Goal: Check status

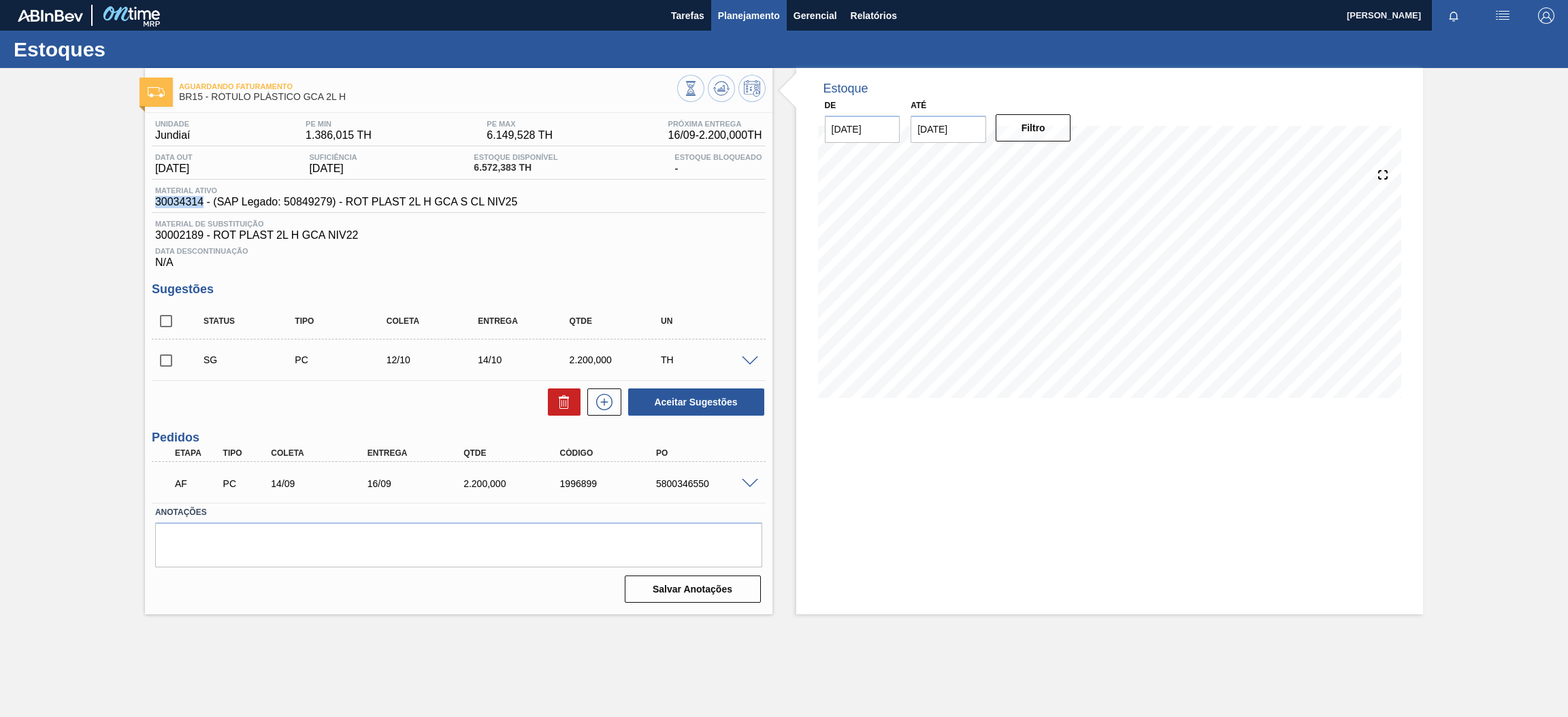
click at [752, 18] on span "Planejamento" at bounding box center [749, 16] width 62 height 16
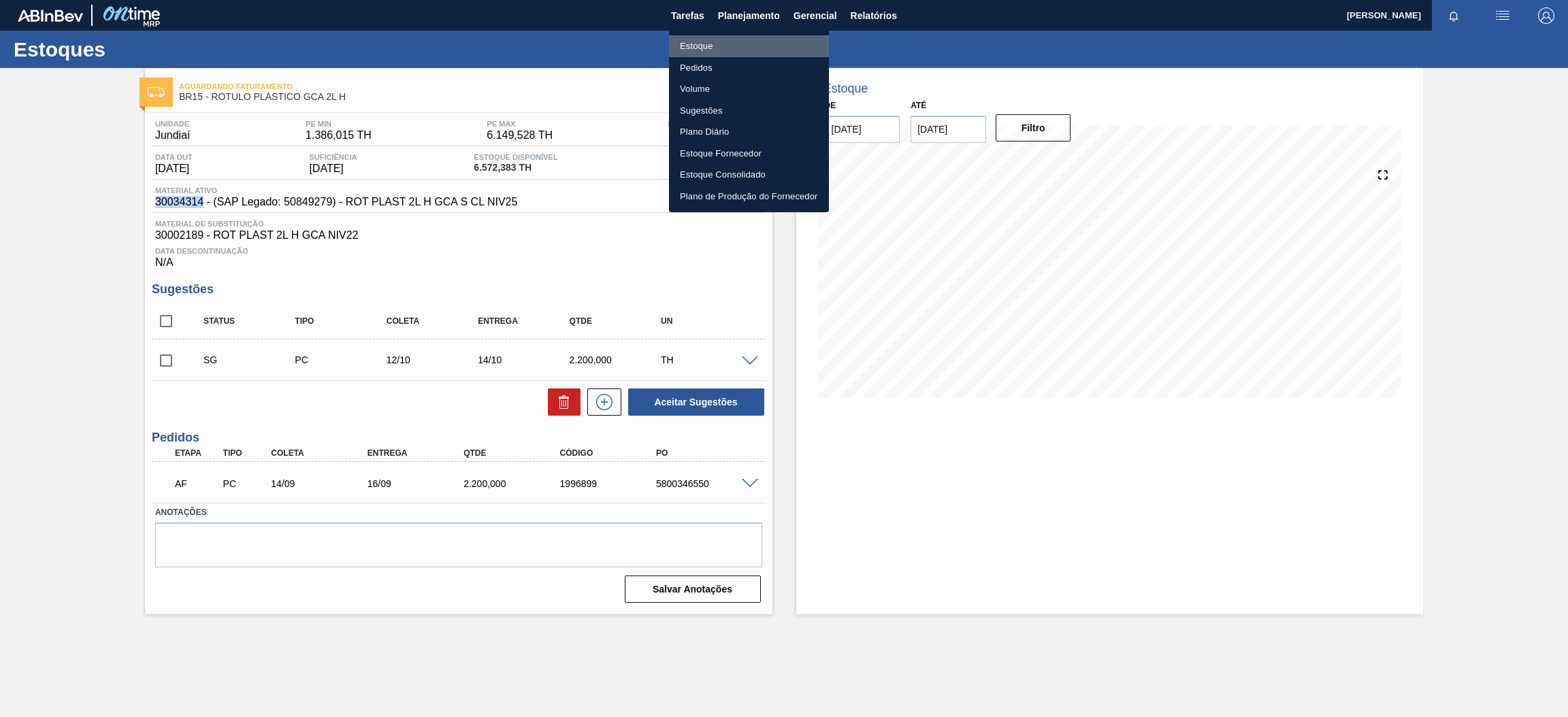
click at [712, 45] on li "Estoque" at bounding box center [749, 46] width 160 height 22
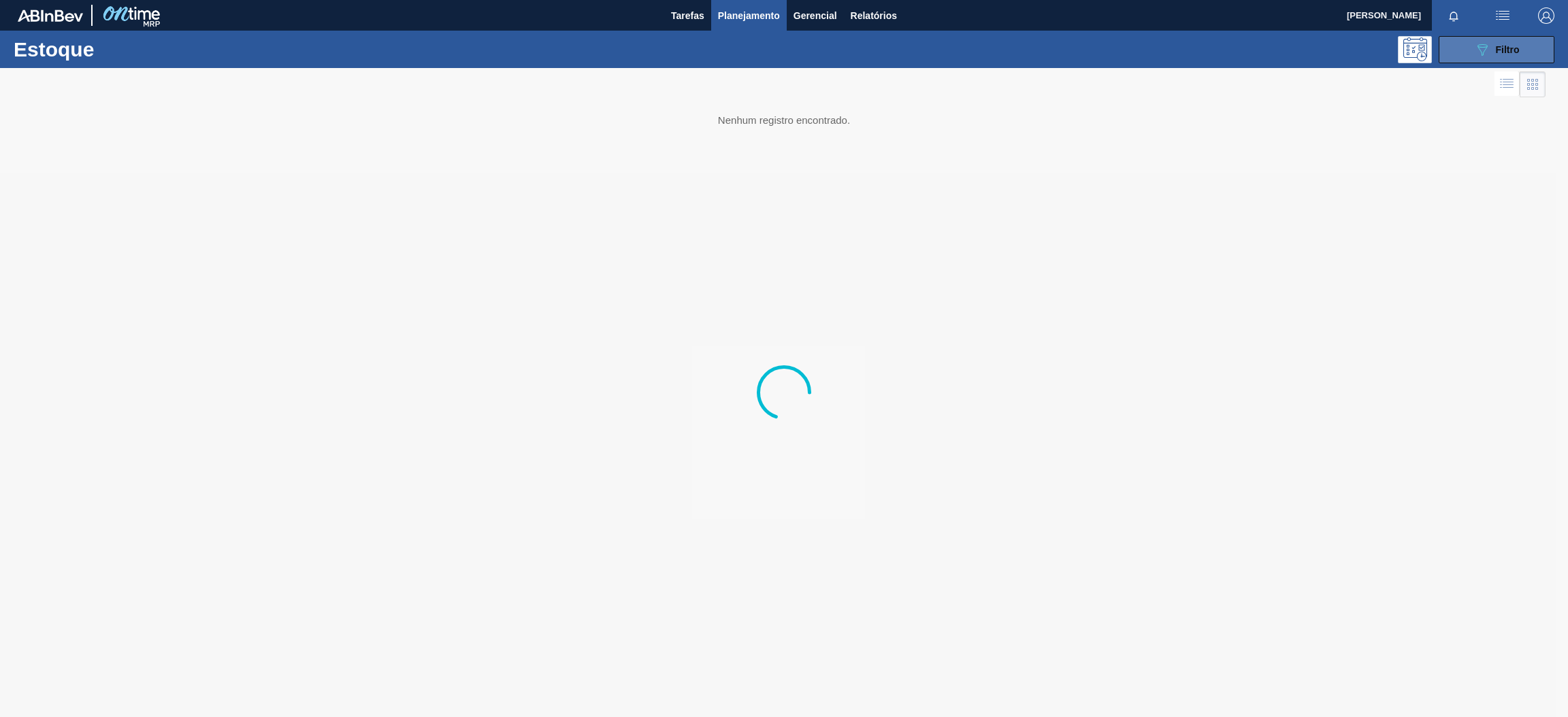
click at [1469, 47] on button "089F7B8B-B2A5-4AFE-B5C0-19BA573D28AC Filtro" at bounding box center [1497, 49] width 116 height 27
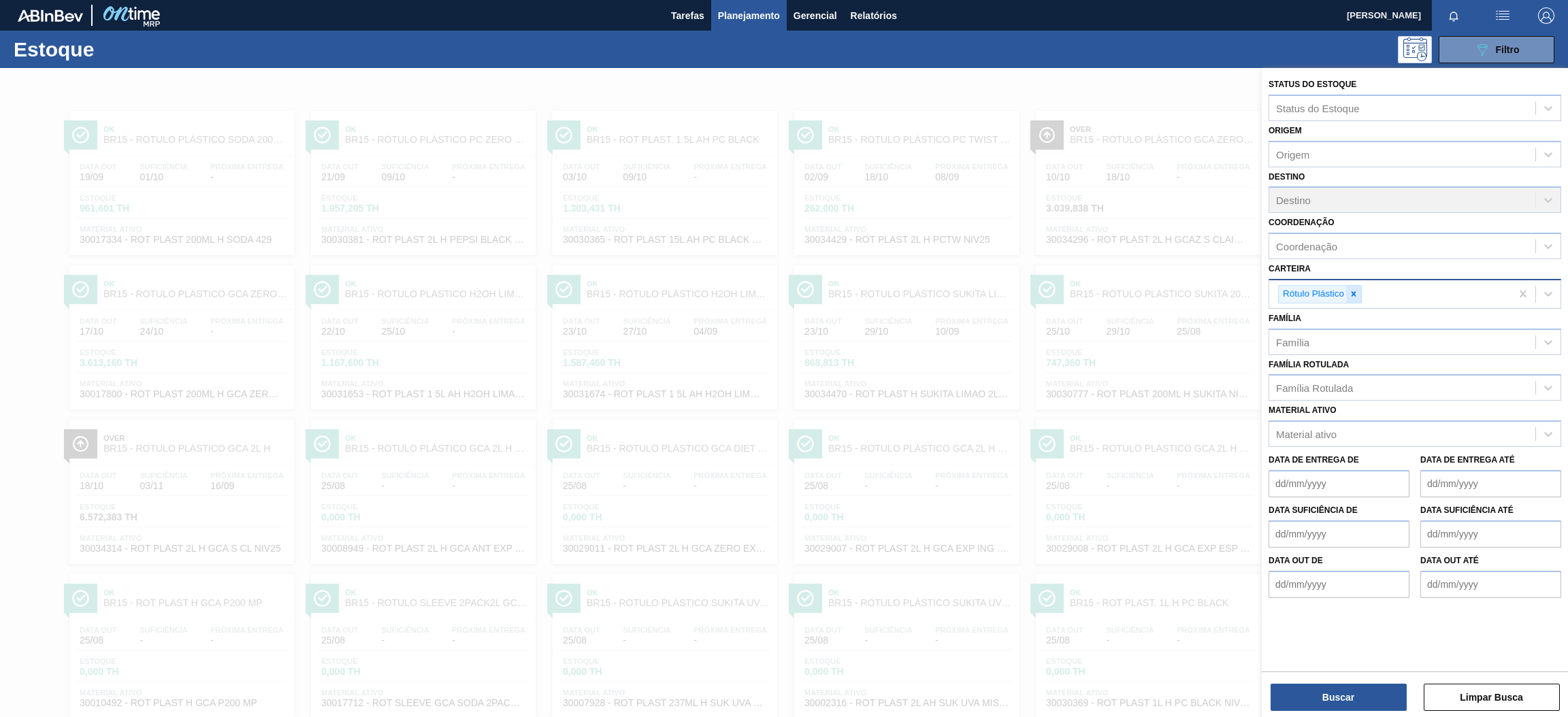
click at [1358, 295] on icon at bounding box center [1354, 294] width 10 height 10
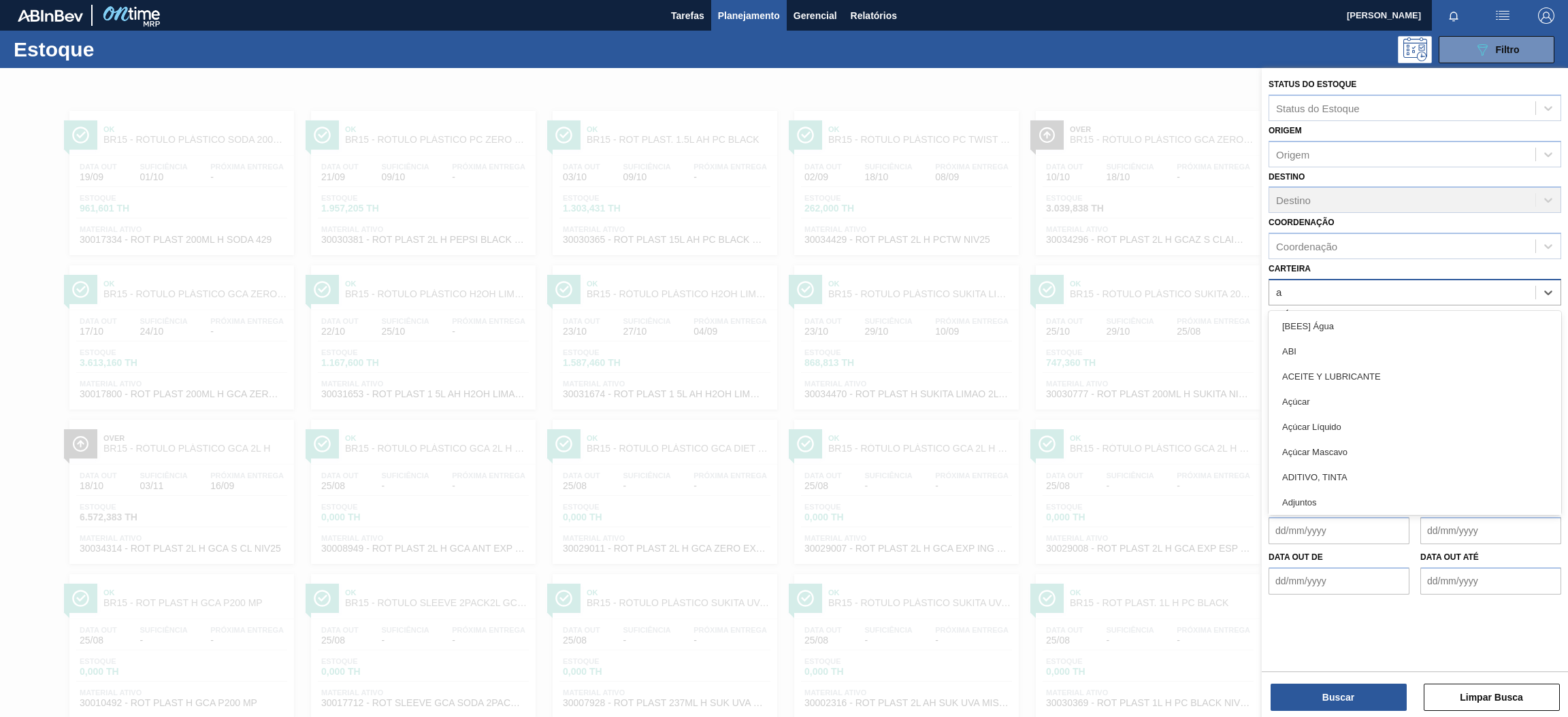
type input "aç"
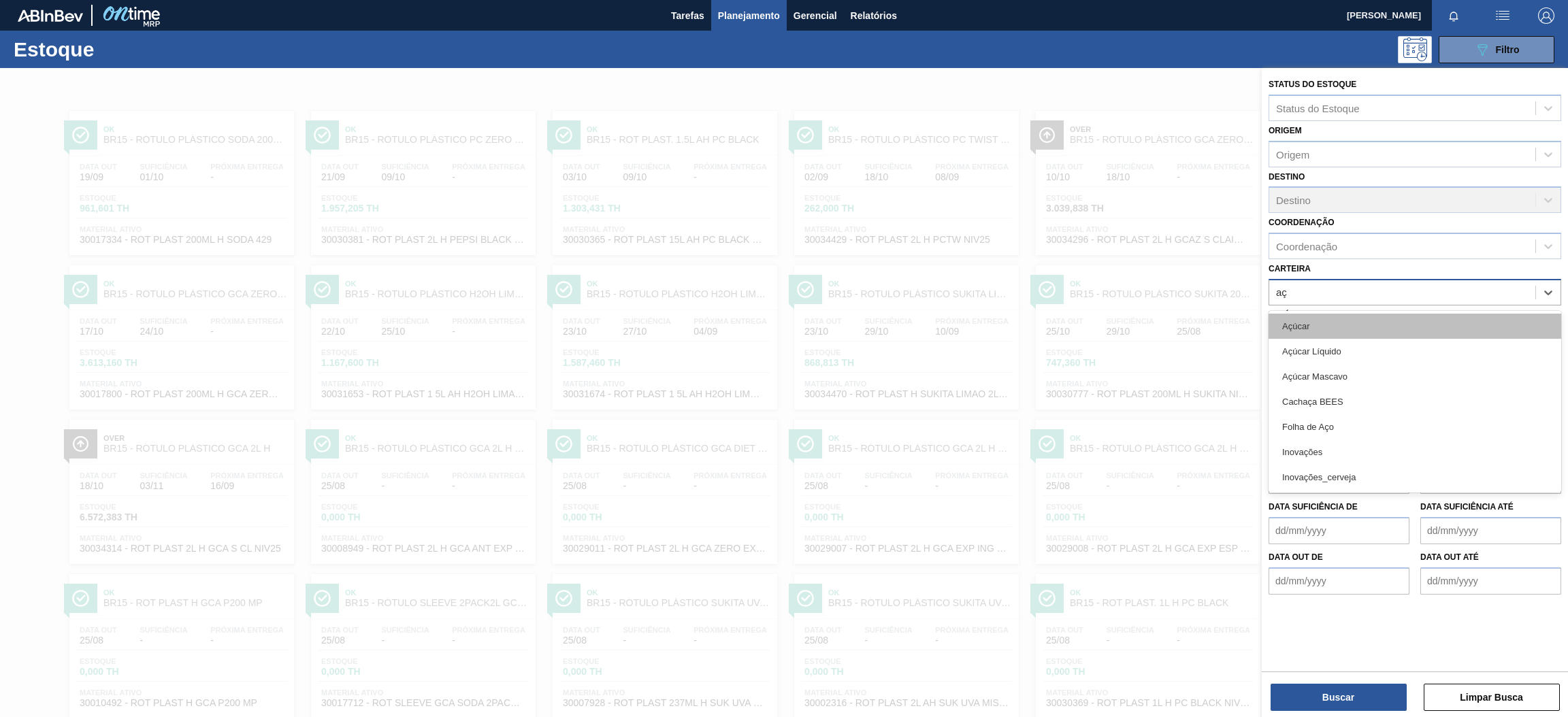
click at [1354, 329] on div "Açúcar" at bounding box center [1415, 326] width 293 height 25
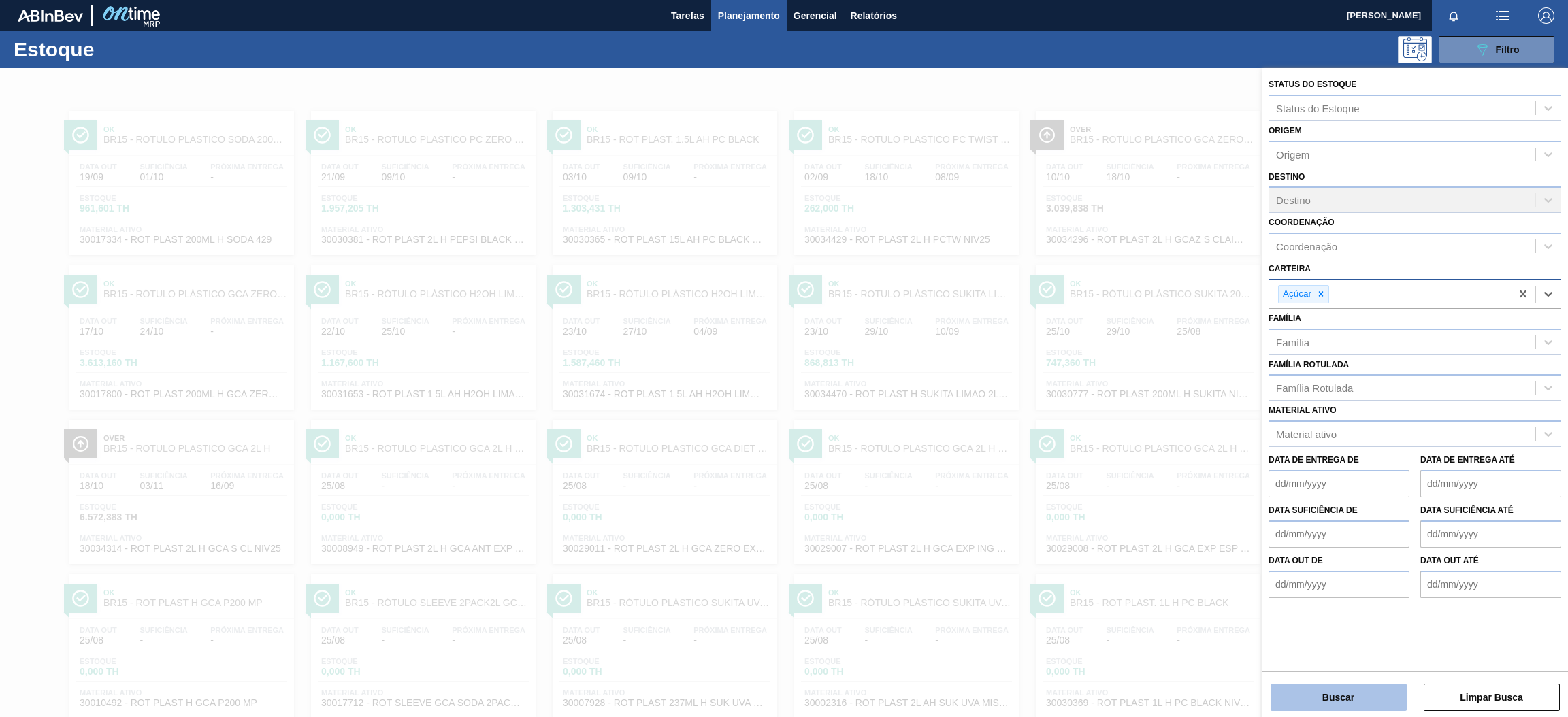
click at [1345, 699] on button "Buscar" at bounding box center [1339, 696] width 136 height 27
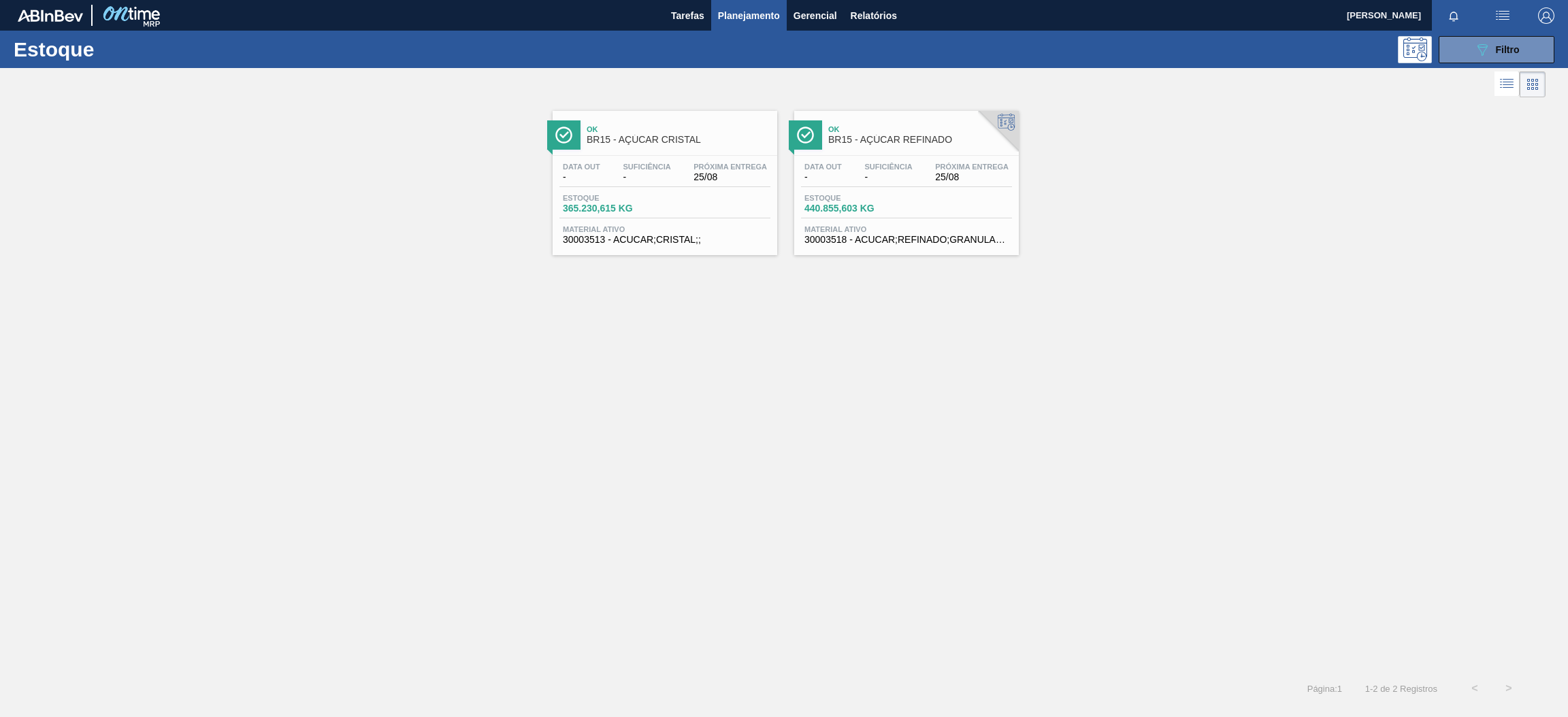
click at [656, 167] on span "Suficiência" at bounding box center [647, 167] width 48 height 8
click at [731, 189] on div "Data out - Suficiência - Próxima Entrega 25/08 Estoque 365.230,615 KG Material …" at bounding box center [665, 202] width 224 height 93
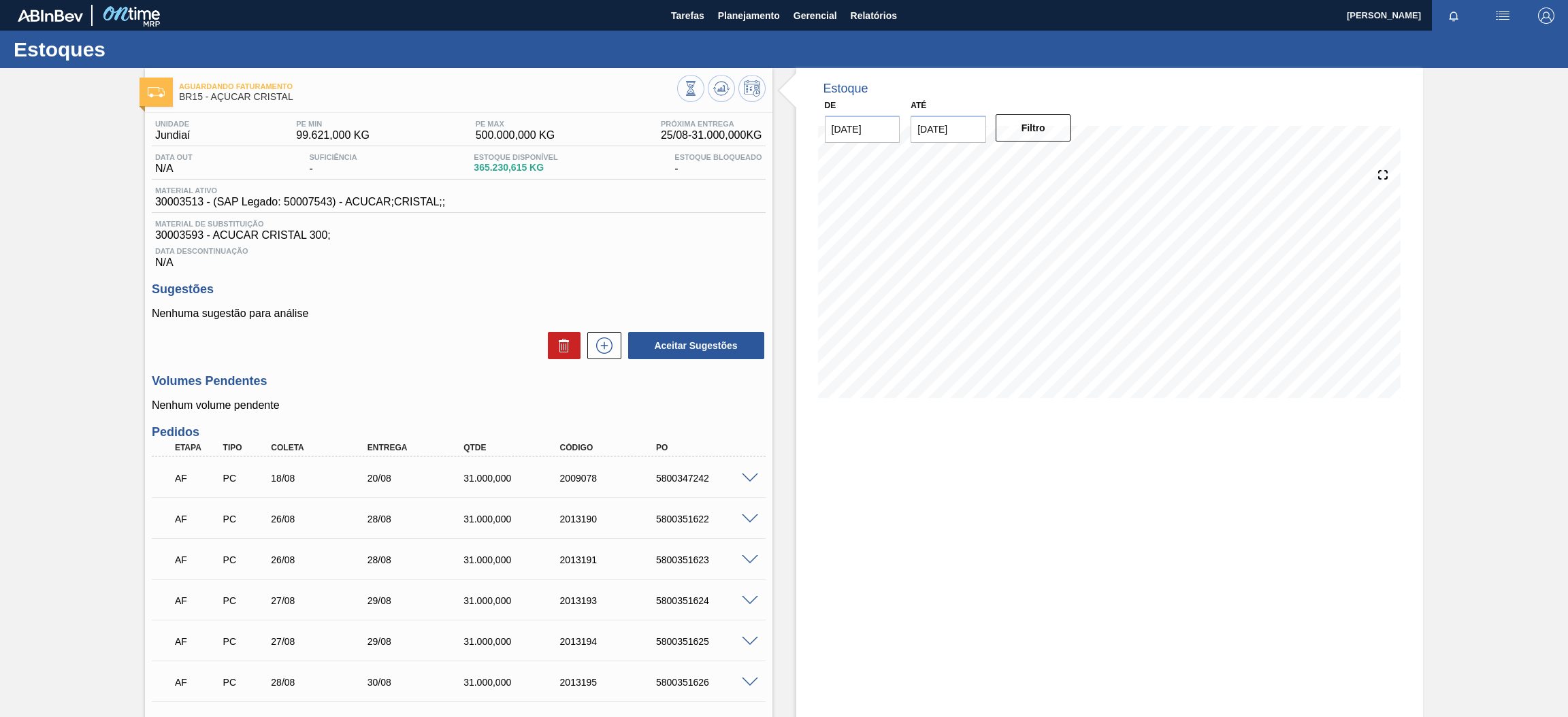
scroll to position [134, 0]
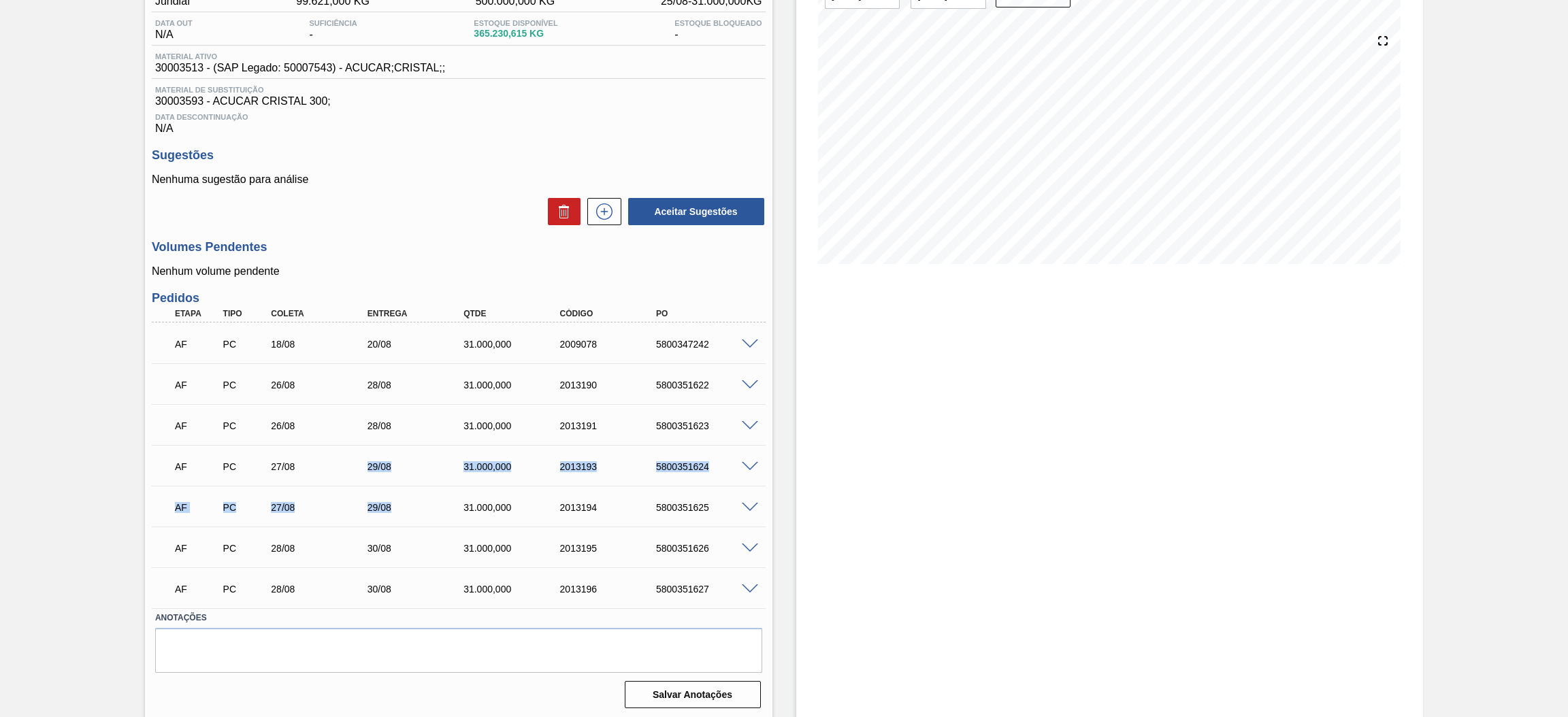
drag, startPoint x: 409, startPoint y: 504, endPoint x: 353, endPoint y: 455, distance: 74.4
click at [354, 454] on div "AF PC 18/08 20/08 31.000,000 2009078 5800347242 Material 30003513 - ACUCAR;CRIS…" at bounding box center [459, 466] width 614 height 286
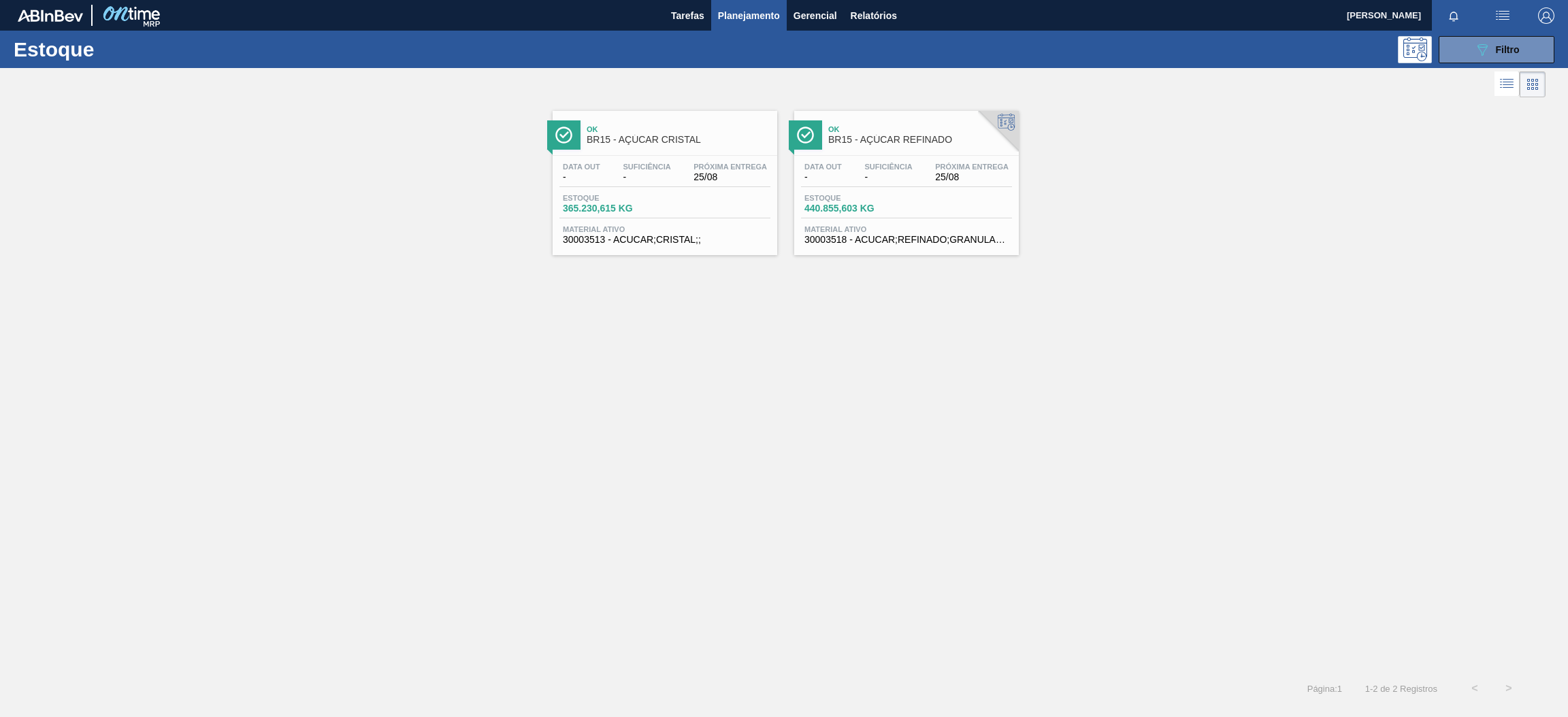
click at [941, 182] on span "25/08" at bounding box center [971, 177] width 73 height 10
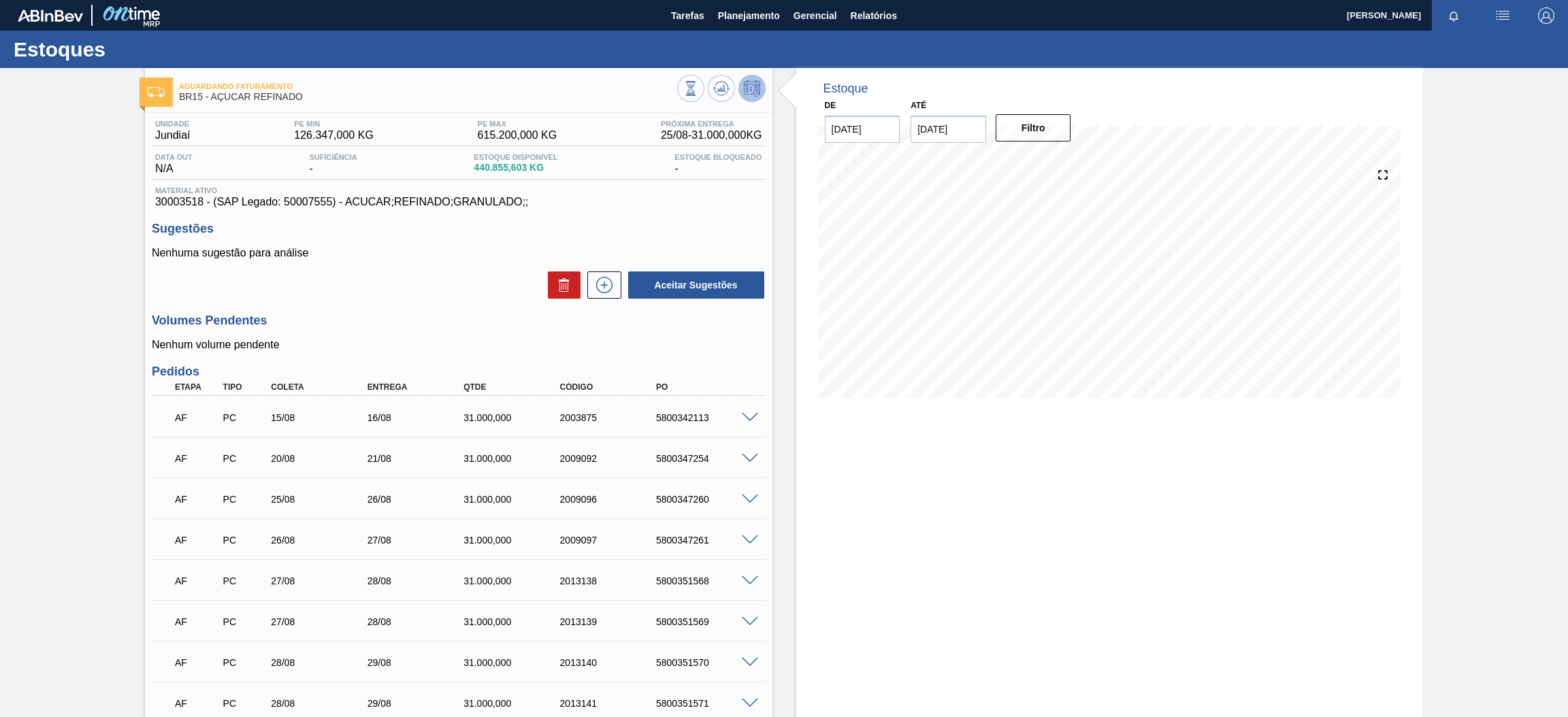
scroll to position [102, 0]
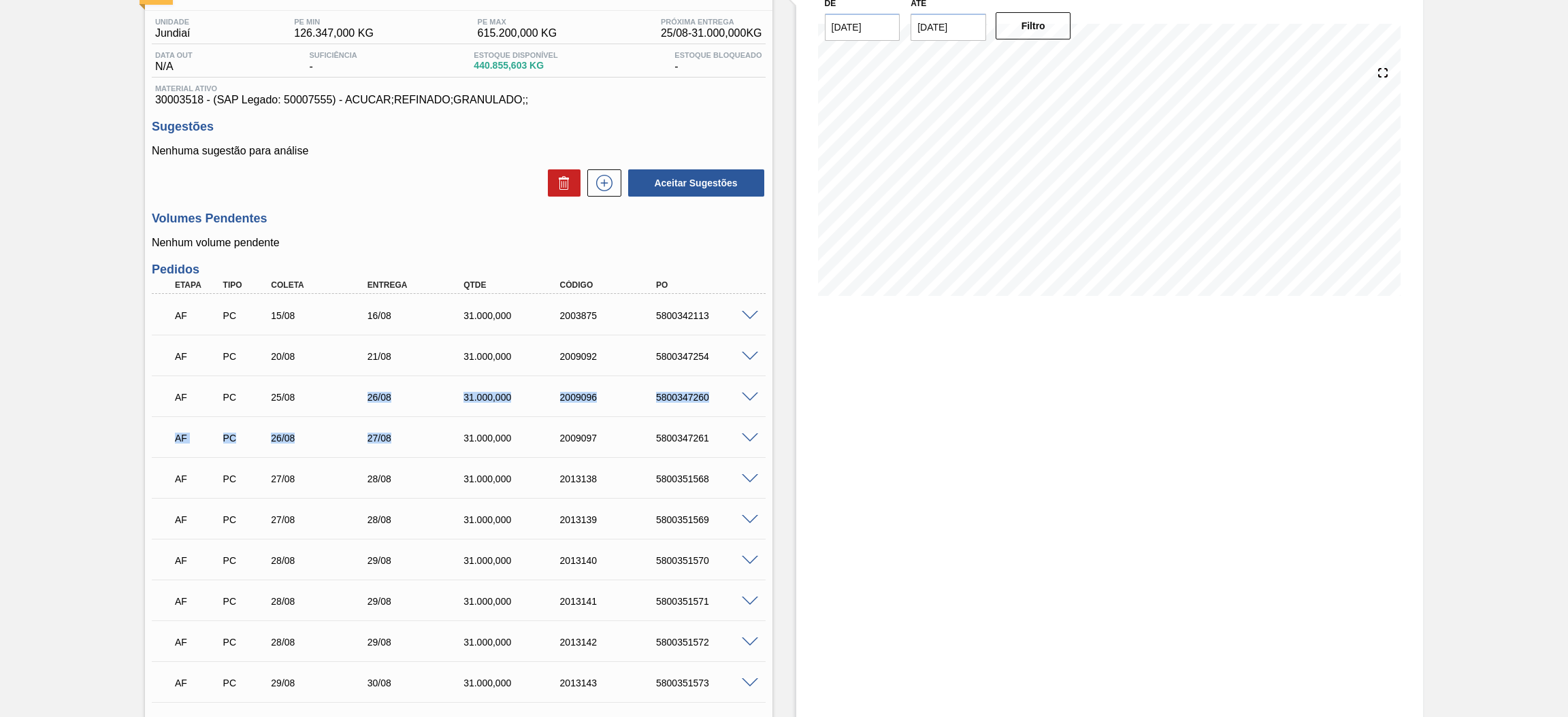
drag, startPoint x: 361, startPoint y: 400, endPoint x: 418, endPoint y: 451, distance: 76.5
click at [418, 451] on div "AF PC 15/08 16/08 31.000,000 2003875 5800342113 Material 30003518 - ACUCAR;REFI…" at bounding box center [459, 539] width 614 height 489
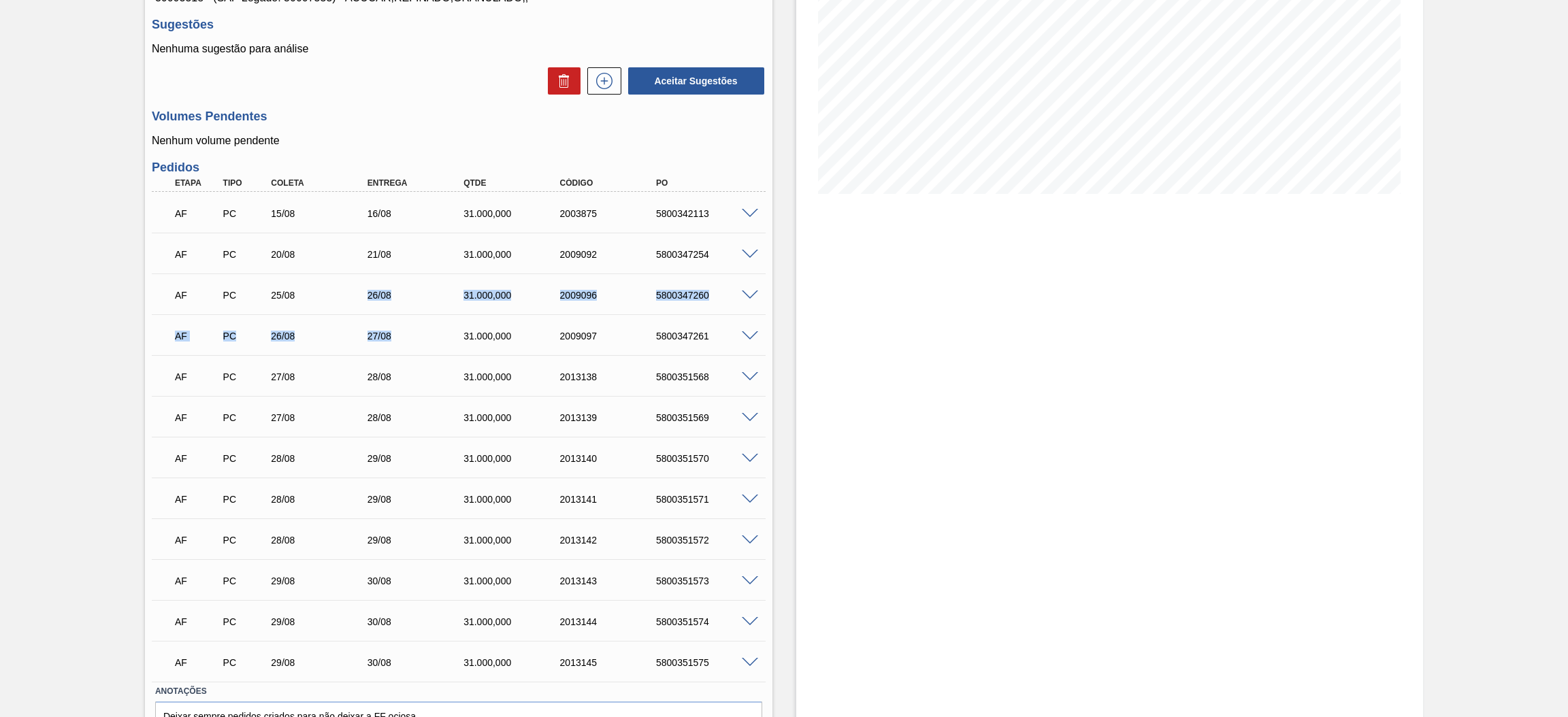
scroll to position [277, 0]
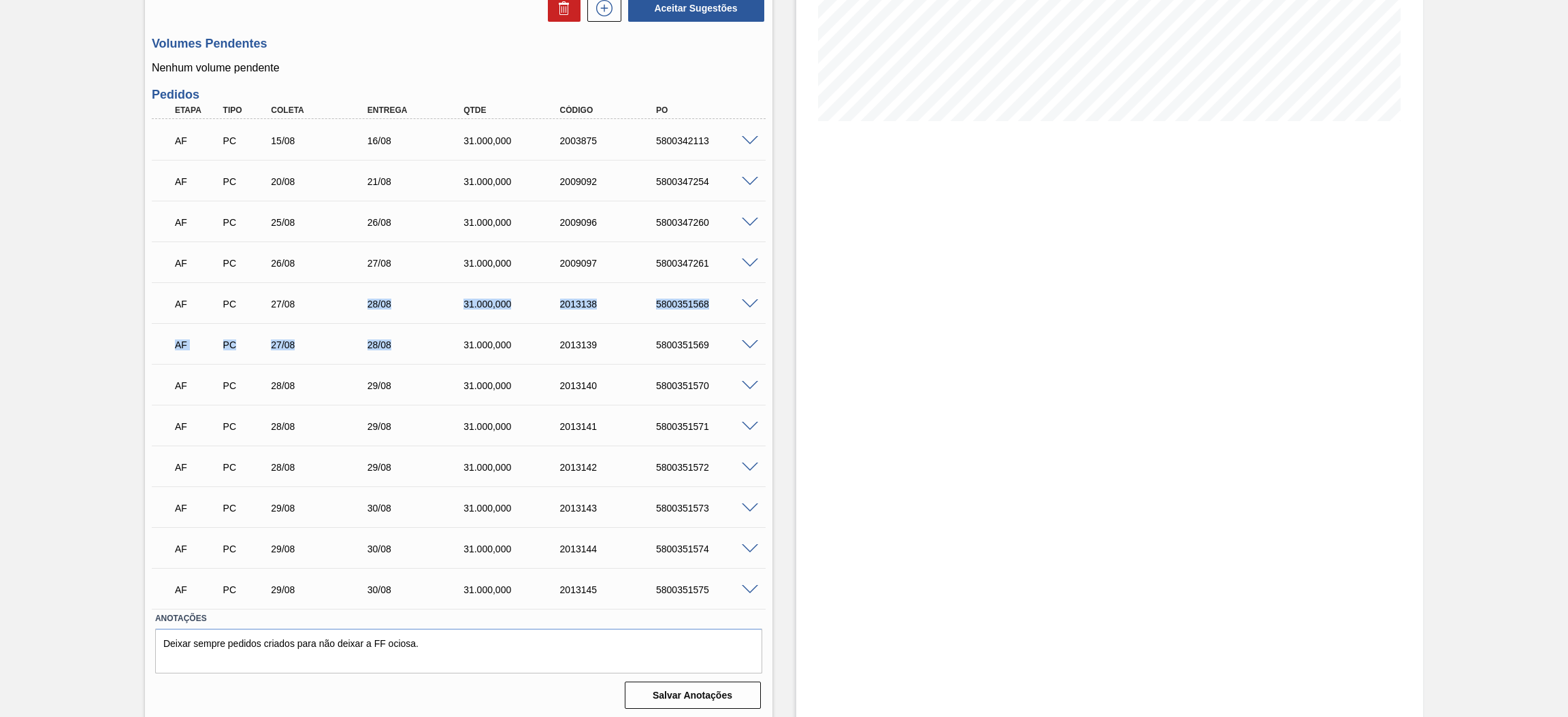
drag, startPoint x: 409, startPoint y: 347, endPoint x: 366, endPoint y: 302, distance: 62.2
click at [366, 302] on div "AF PC 15/08 16/08 31.000,000 2003875 5800342113 Material 30003518 - ACUCAR;REFI…" at bounding box center [459, 364] width 614 height 489
drag, startPoint x: 418, startPoint y: 268, endPoint x: 357, endPoint y: 228, distance: 72.9
click at [357, 228] on div "AF PC 15/08 16/08 31.000,000 2003875 5800342113 Material 30003518 - ACUCAR;REFI…" at bounding box center [459, 364] width 614 height 489
